Goal: Contribute content

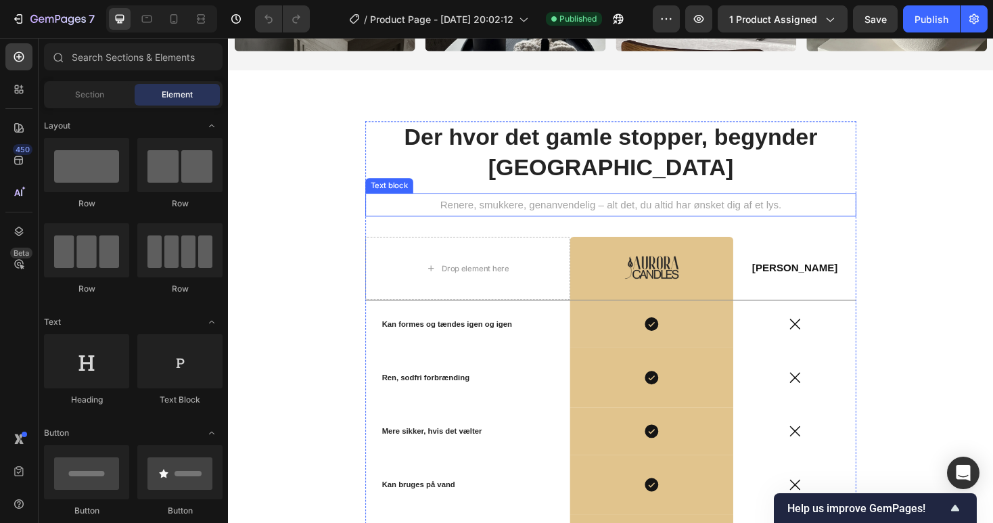
scroll to position [2003, 0]
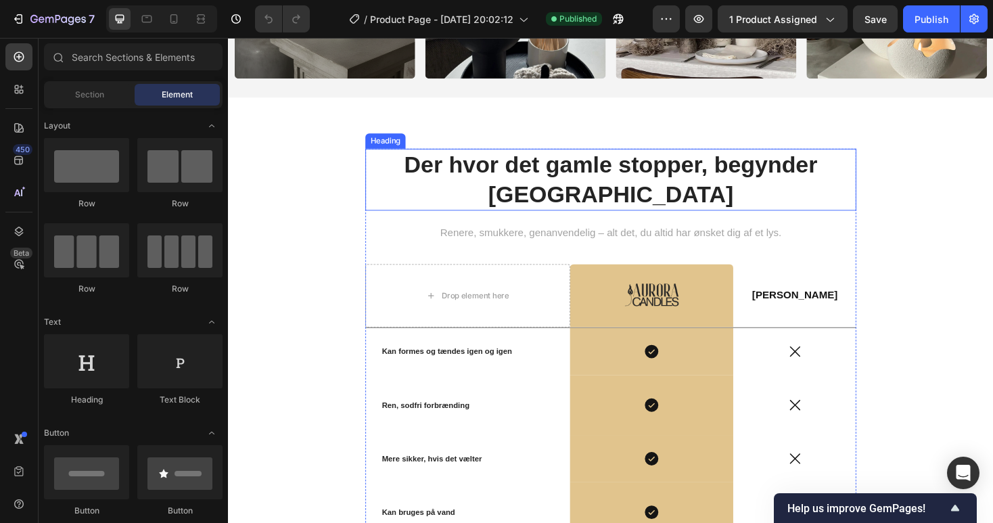
click at [650, 170] on h2 "Der hvor det gamle stopper, begynder [GEOGRAPHIC_DATA]" at bounding box center [634, 189] width 521 height 66
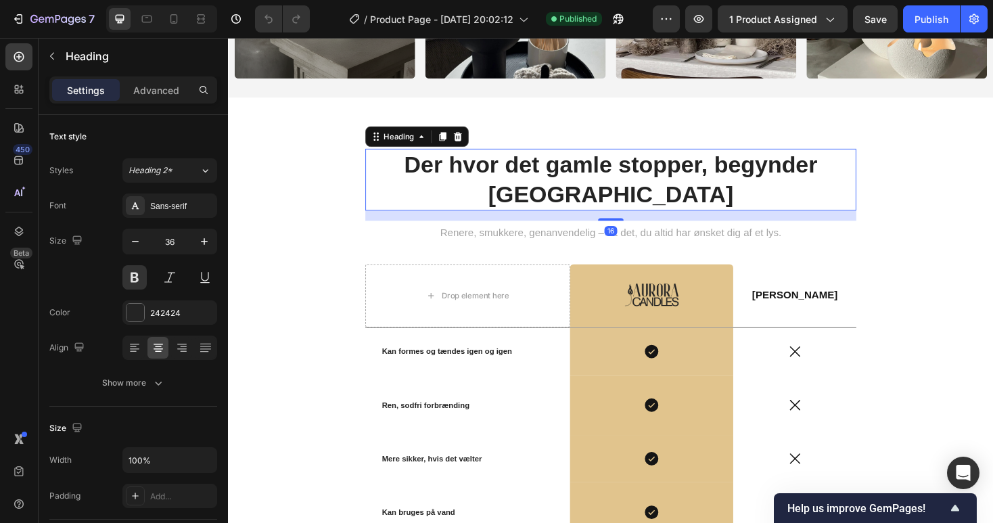
click at [650, 170] on h2 "Der hvor det gamle stopper, begynder [GEOGRAPHIC_DATA]" at bounding box center [634, 189] width 521 height 66
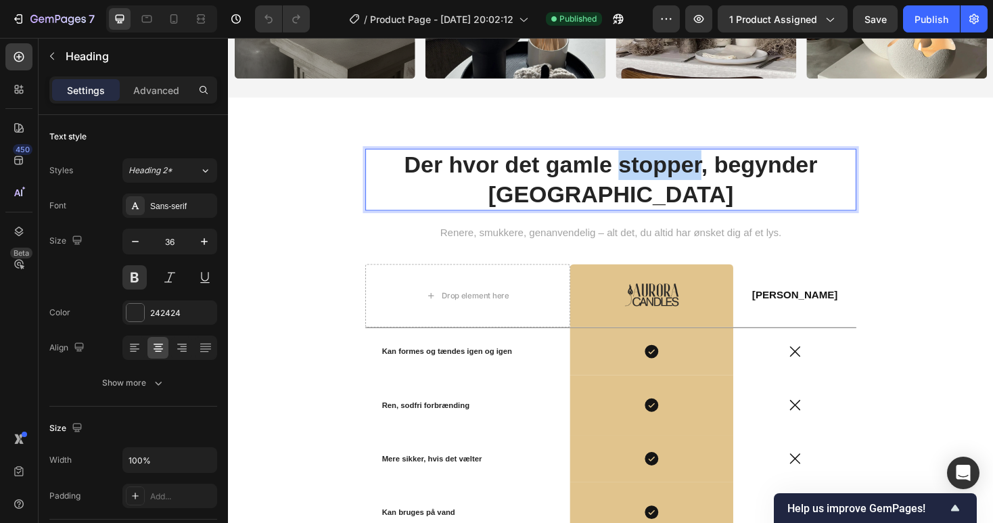
click at [650, 170] on p "Der hvor det gamle stopper, begynder [GEOGRAPHIC_DATA]" at bounding box center [634, 189] width 518 height 64
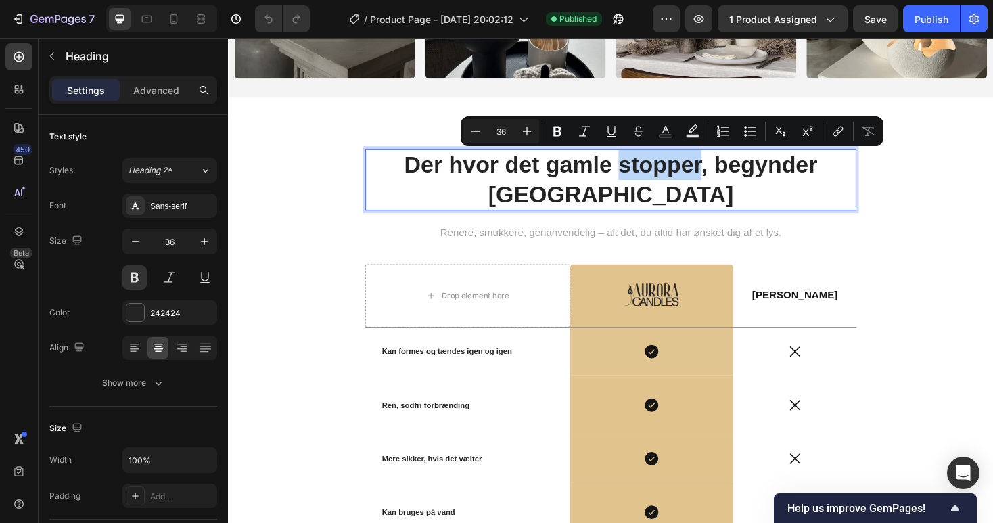
click at [650, 170] on p "Der hvor det gamle stopper, begynder [GEOGRAPHIC_DATA]" at bounding box center [634, 189] width 518 height 64
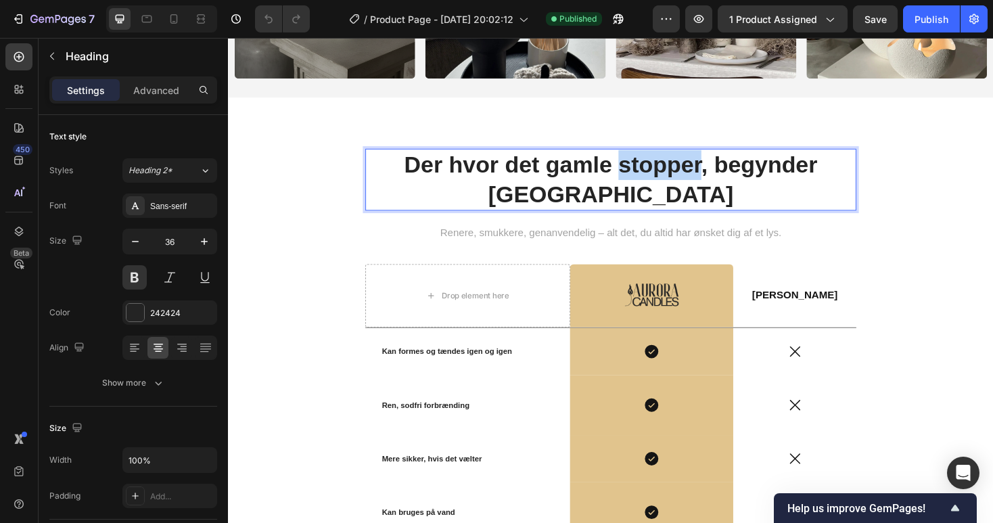
click at [650, 170] on p "Der hvor det gamle stopper, begynder [GEOGRAPHIC_DATA]" at bounding box center [634, 189] width 518 height 64
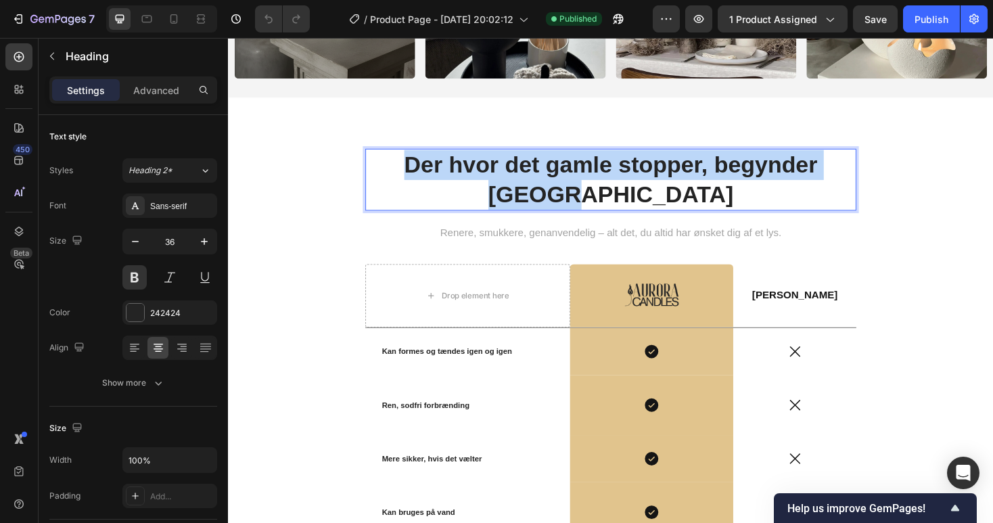
click at [650, 170] on p "Der hvor det gamle stopper, begynder [GEOGRAPHIC_DATA]" at bounding box center [634, 189] width 518 height 64
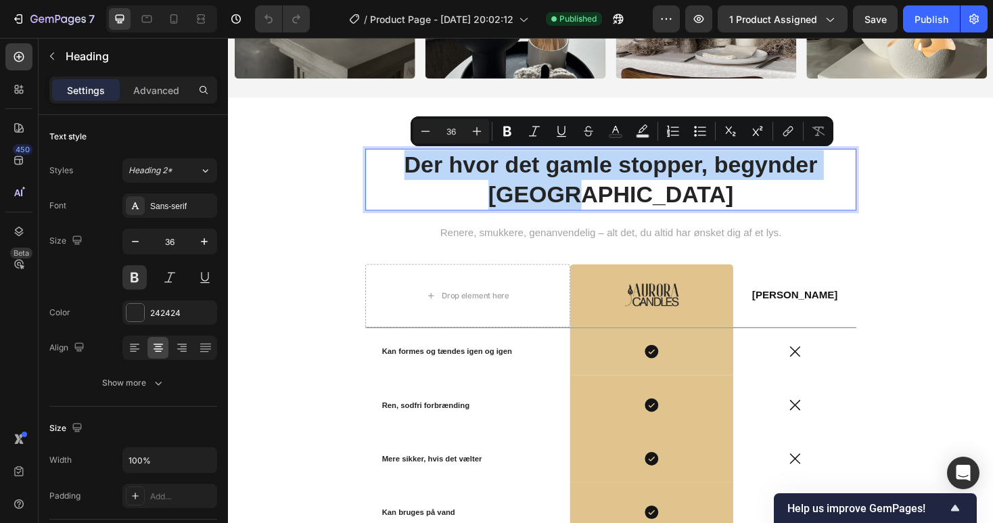
copy p "Der hvor det gamle stopper, begynder [GEOGRAPHIC_DATA]"
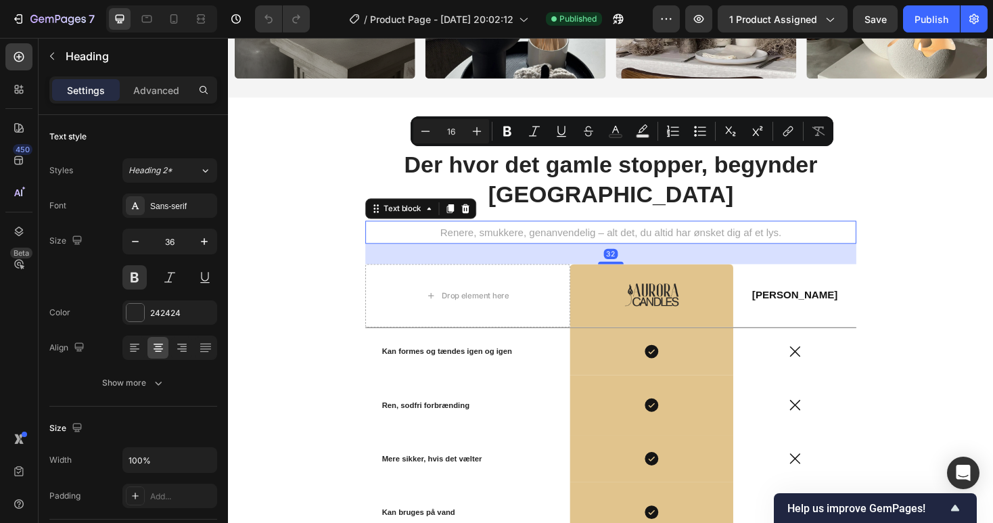
click at [543, 247] on span "Renere, smukkere, genanvendelig – alt det, du altid har ønsket dig af et lys." at bounding box center [634, 245] width 362 height 12
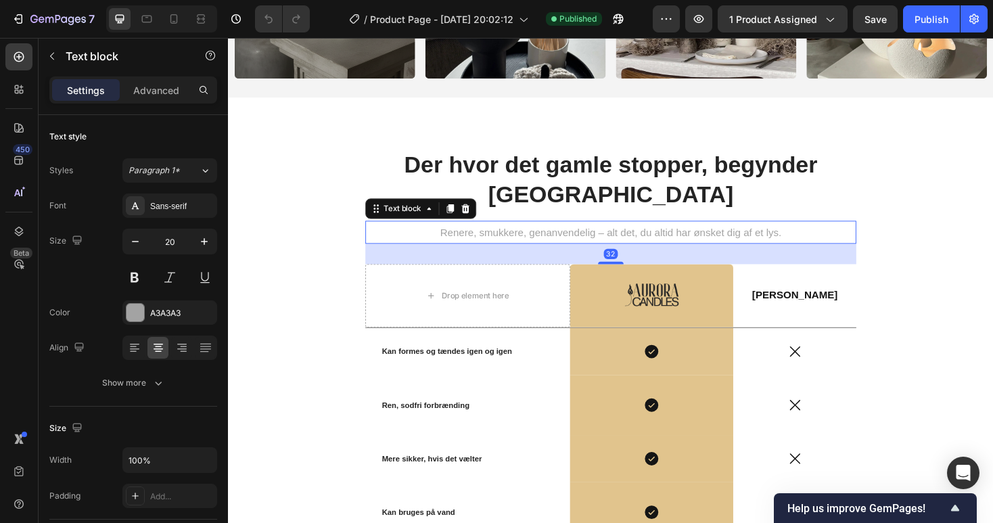
click at [543, 247] on span "Renere, smukkere, genanvendelig – alt det, du altid har ønsket dig af et lys." at bounding box center [634, 245] width 362 height 12
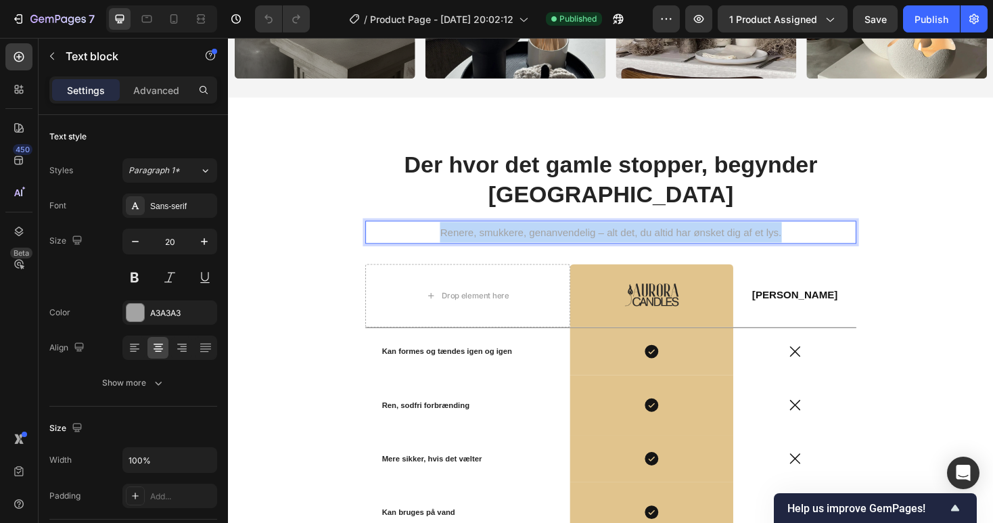
click at [543, 247] on span "Renere, smukkere, genanvendelig – alt det, du altid har ønsket dig af et lys." at bounding box center [634, 245] width 362 height 12
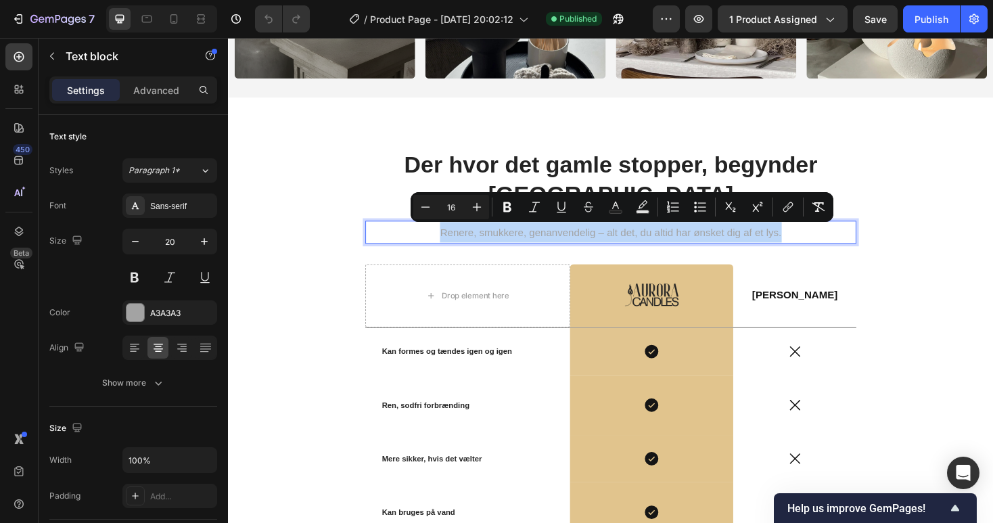
copy span "Renere, smukkere, genanvendelig – alt det, du altid har ønsket dig af et lys."
